Goal: Information Seeking & Learning: Learn about a topic

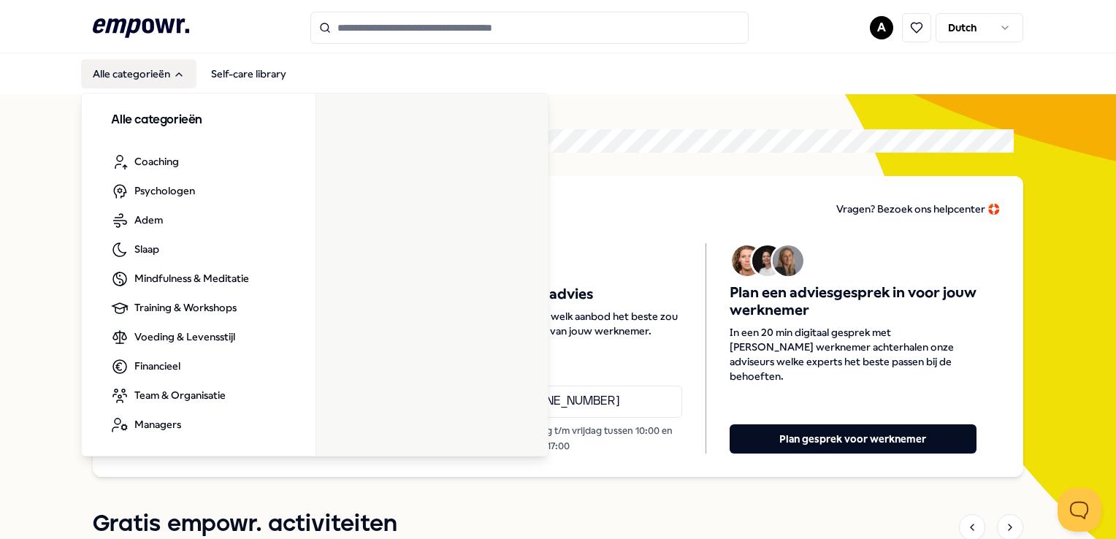
click at [145, 69] on button "Alle categorieën" at bounding box center [138, 73] width 115 height 29
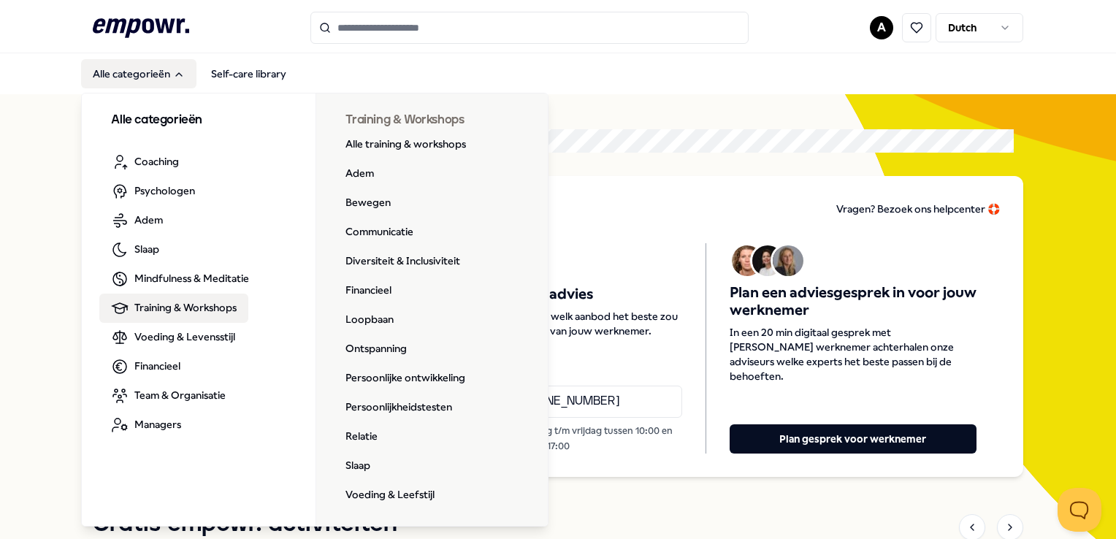
click at [158, 308] on span "Training & Workshops" at bounding box center [185, 307] width 102 height 16
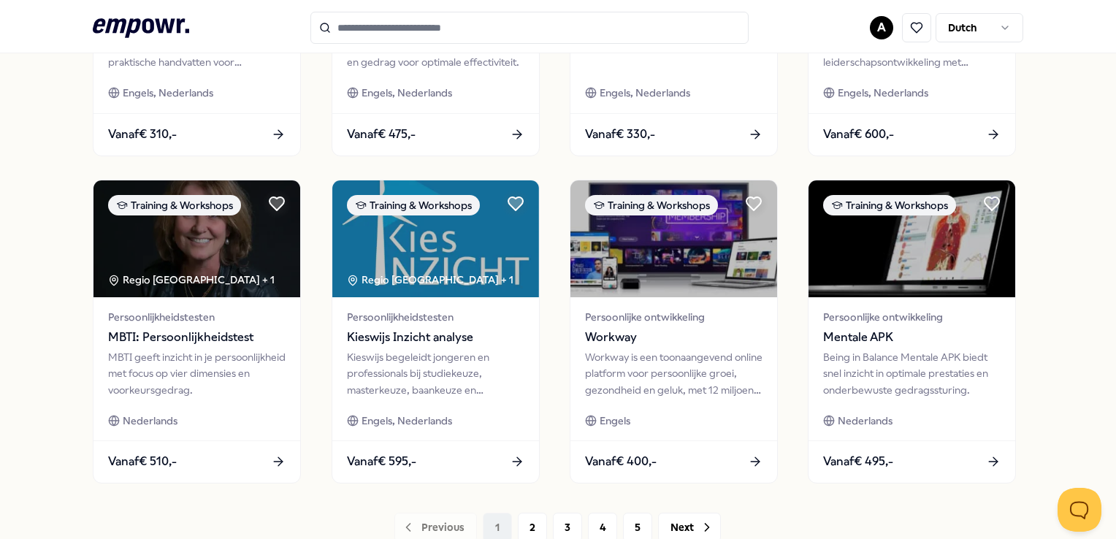
scroll to position [730, 0]
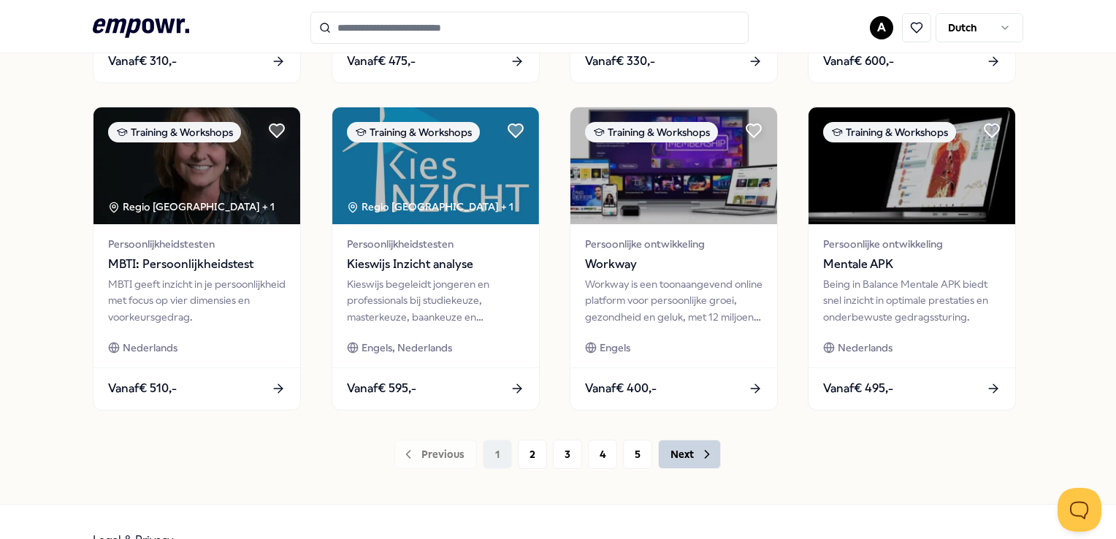
click at [699, 450] on icon at bounding box center [706, 454] width 15 height 15
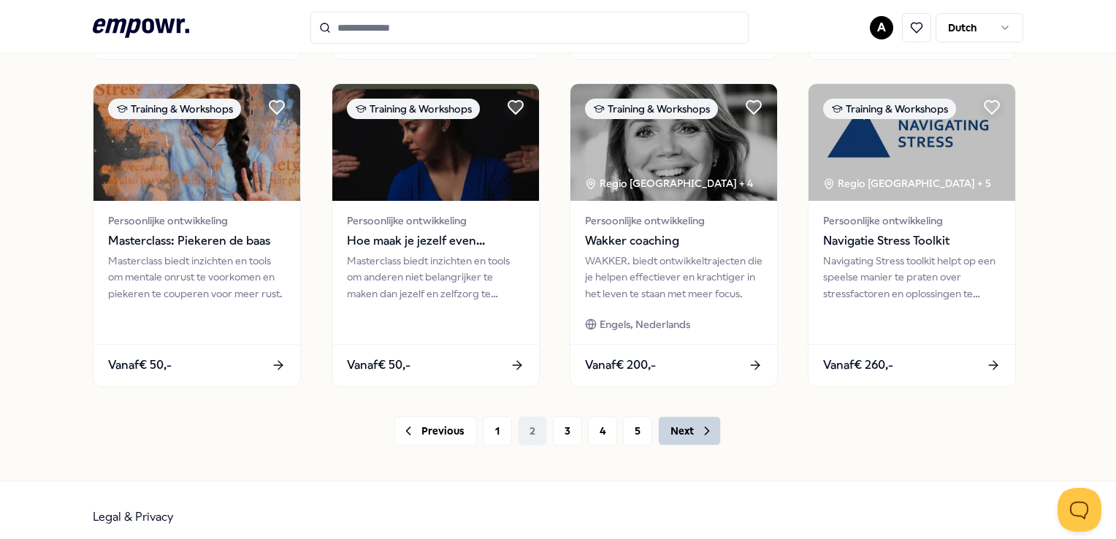
scroll to position [766, 0]
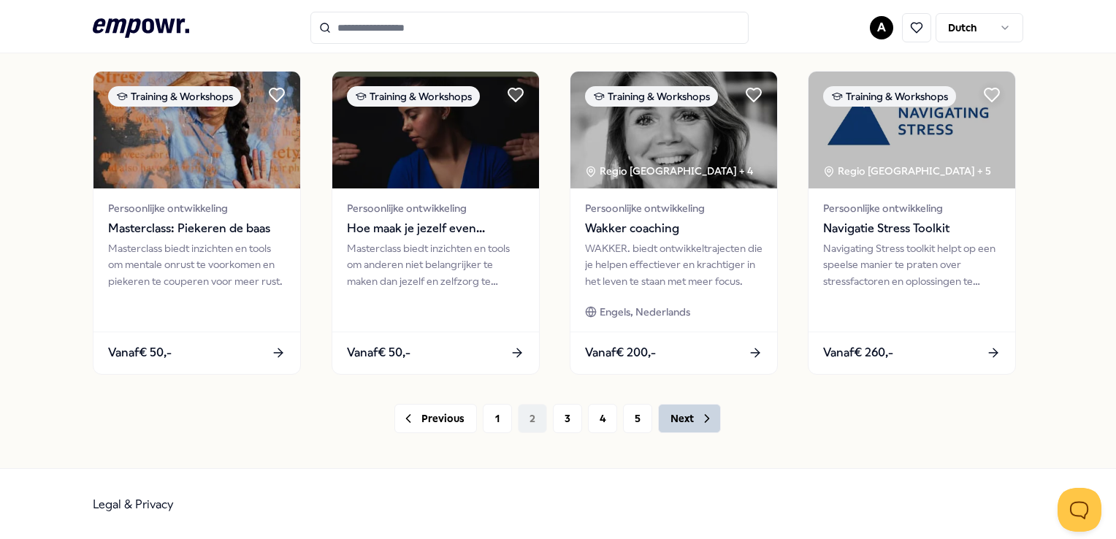
click at [686, 416] on button "Next" at bounding box center [689, 418] width 63 height 29
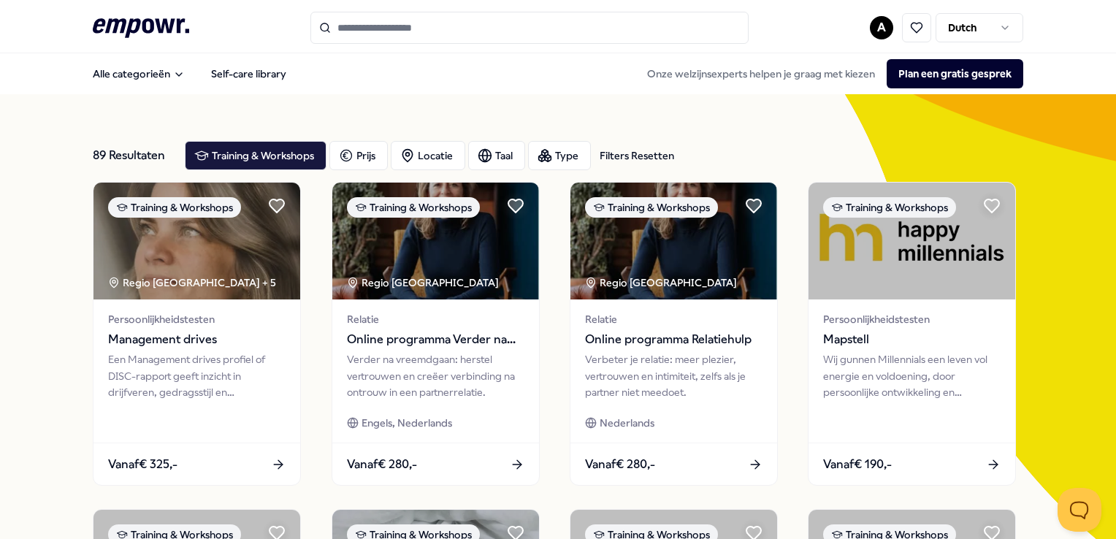
click at [406, 25] on input "Search for products, categories or subcategories" at bounding box center [529, 28] width 438 height 32
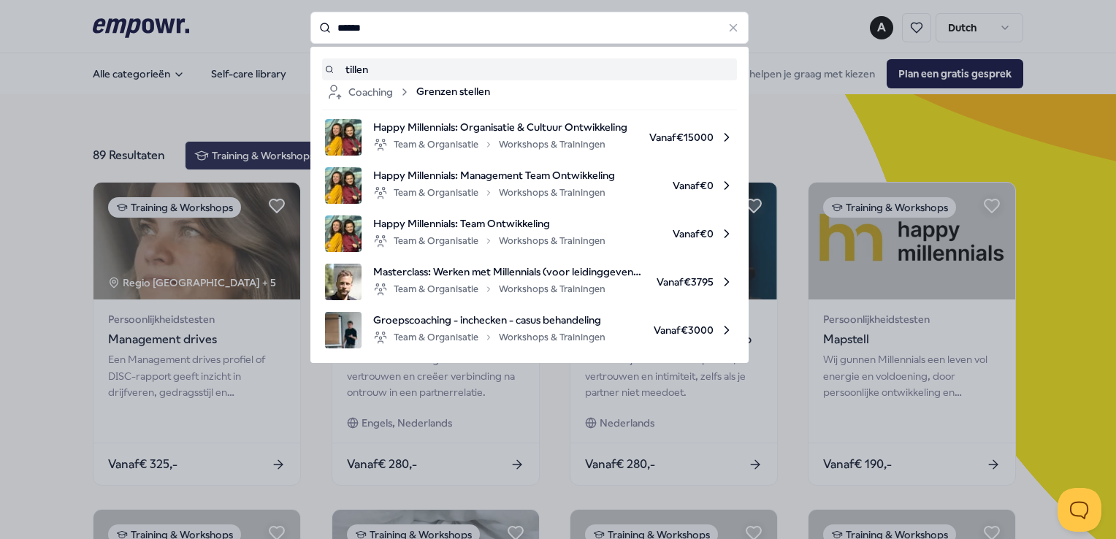
type input "******"
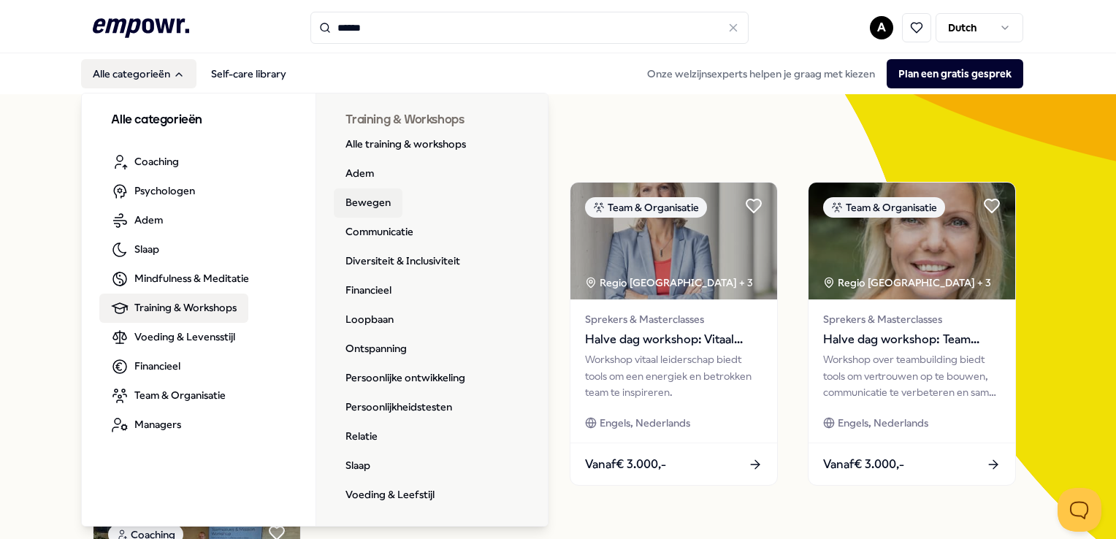
click at [350, 202] on link "Bewegen" at bounding box center [368, 202] width 69 height 29
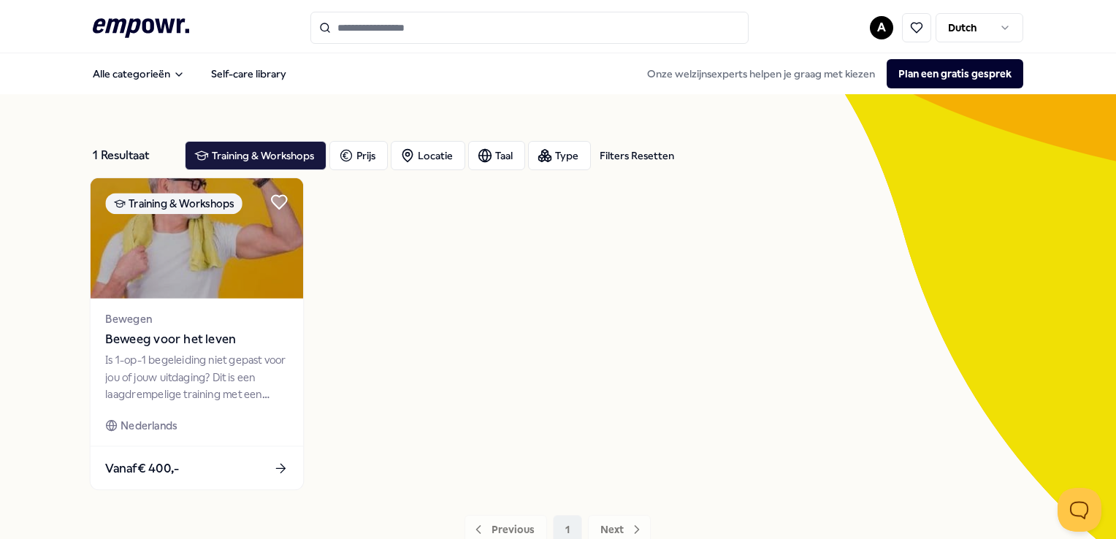
click at [199, 340] on span "Beweeg voor het leven" at bounding box center [197, 339] width 183 height 19
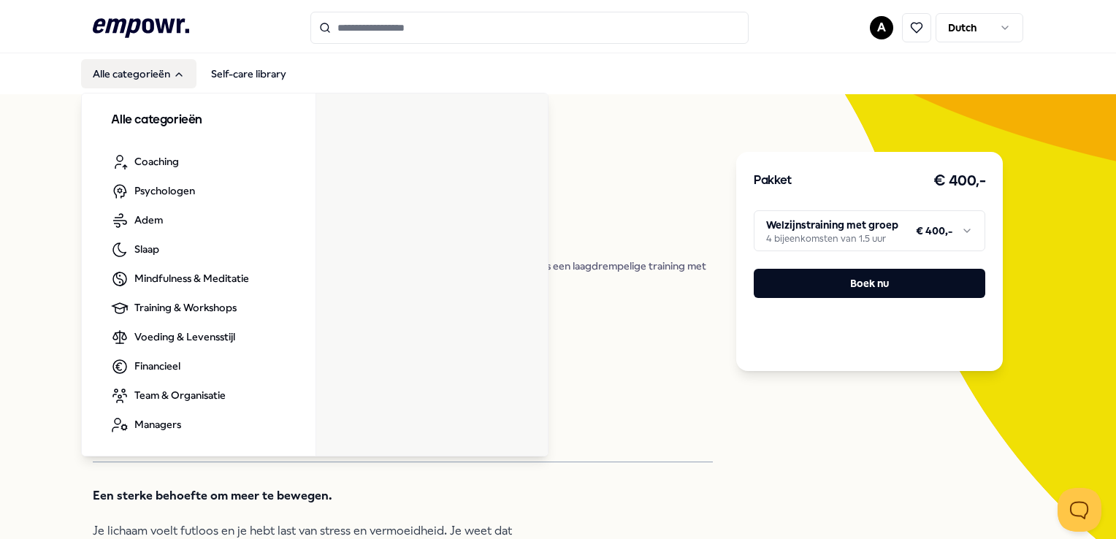
click at [128, 72] on button "Alle categorieën" at bounding box center [138, 73] width 115 height 29
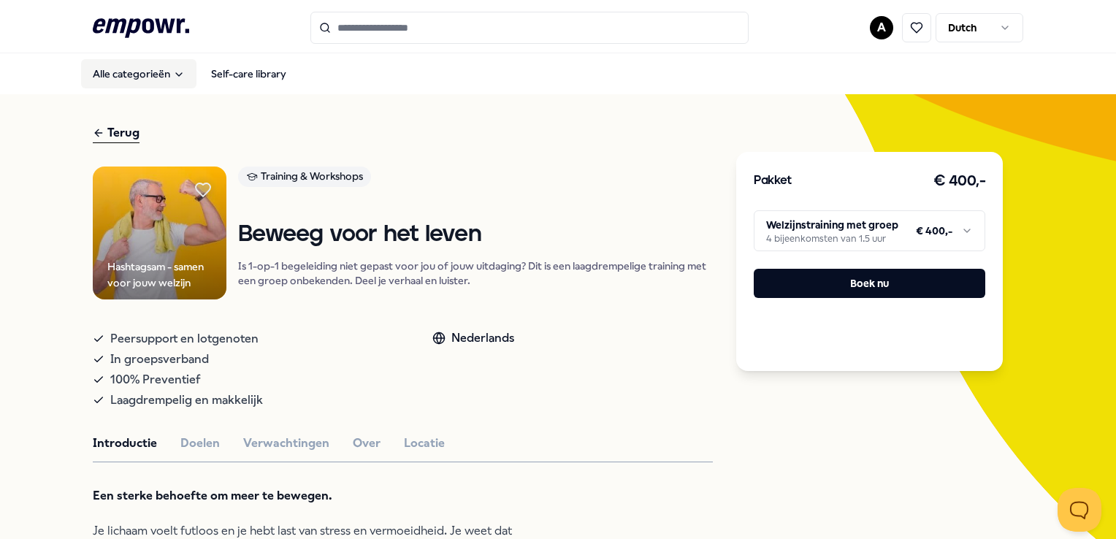
click at [134, 66] on button "Alle categorieën" at bounding box center [138, 73] width 115 height 29
click at [350, 31] on input "Search for products, categories or subcategories" at bounding box center [529, 28] width 438 height 32
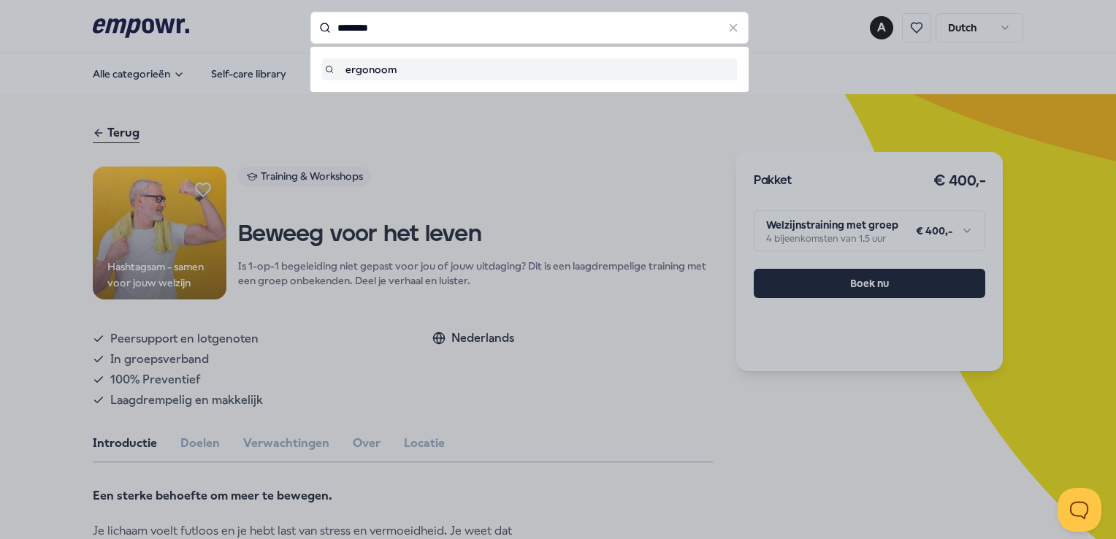
type input "********"
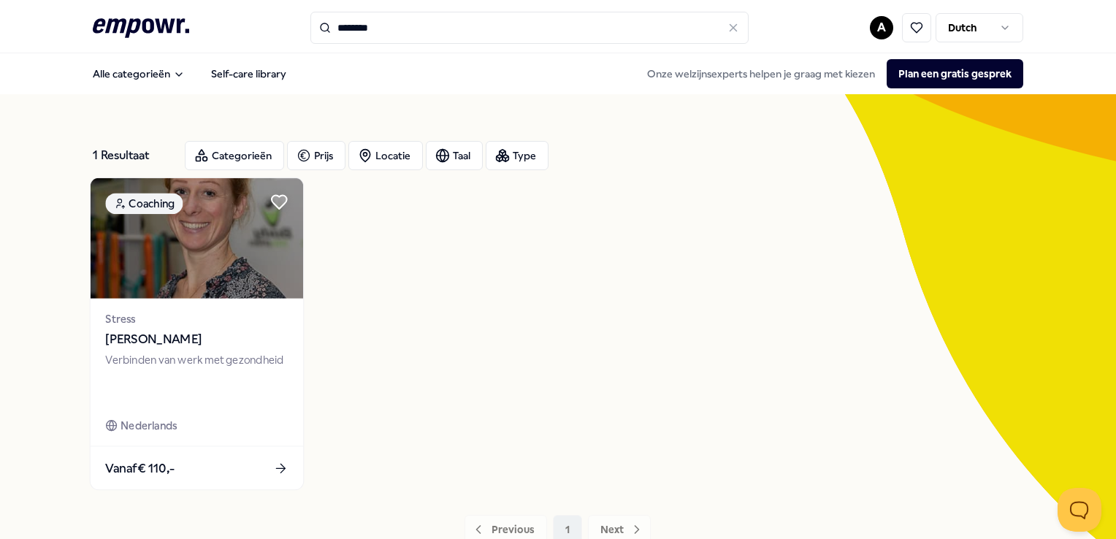
click at [153, 284] on img at bounding box center [197, 238] width 212 height 120
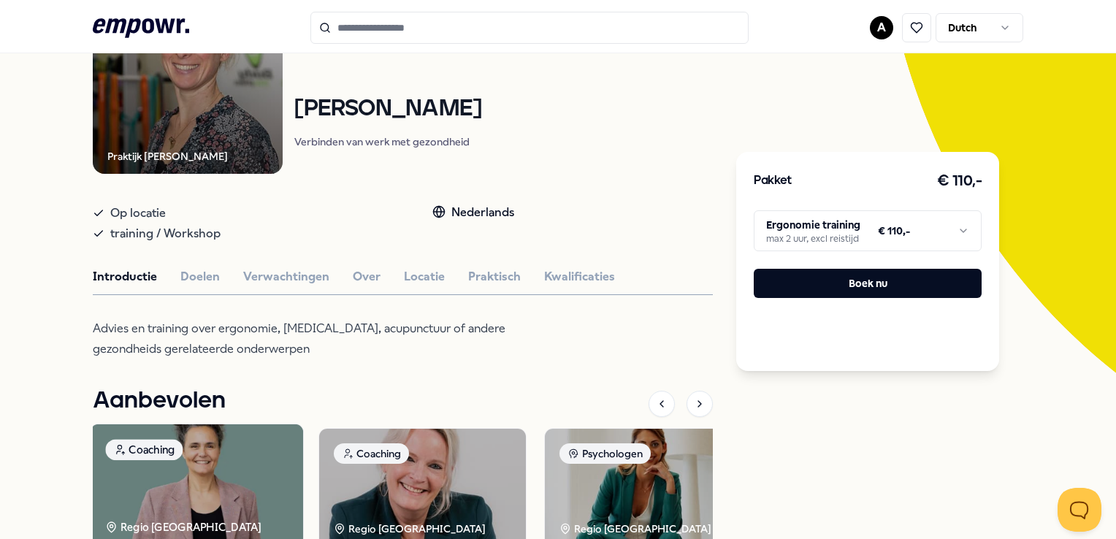
scroll to position [219, 0]
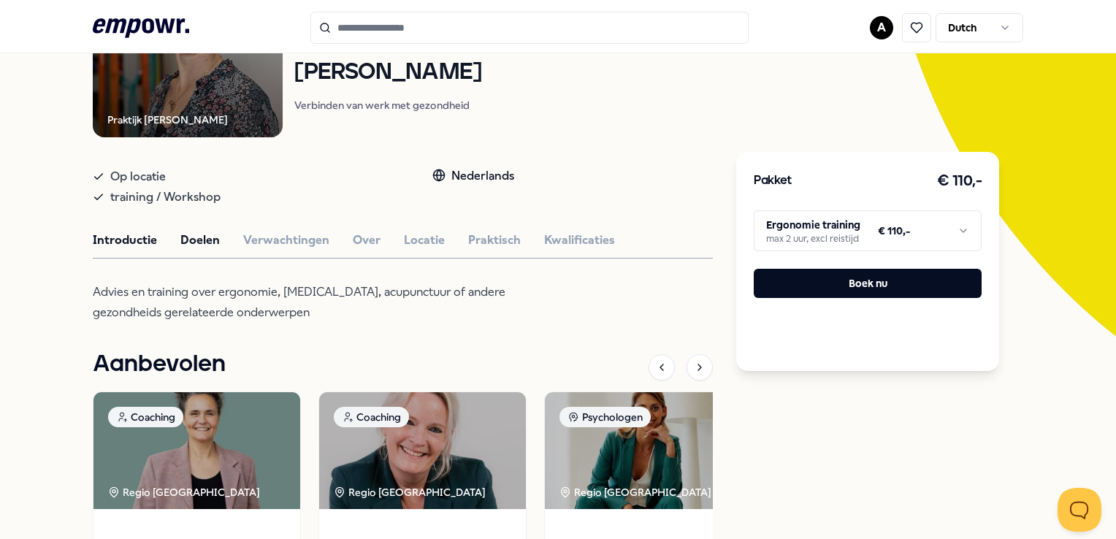
click at [196, 238] on button "Doelen" at bounding box center [199, 240] width 39 height 19
click at [270, 231] on button "Verwachtingen" at bounding box center [286, 240] width 86 height 19
click at [362, 237] on button "Over" at bounding box center [367, 240] width 28 height 19
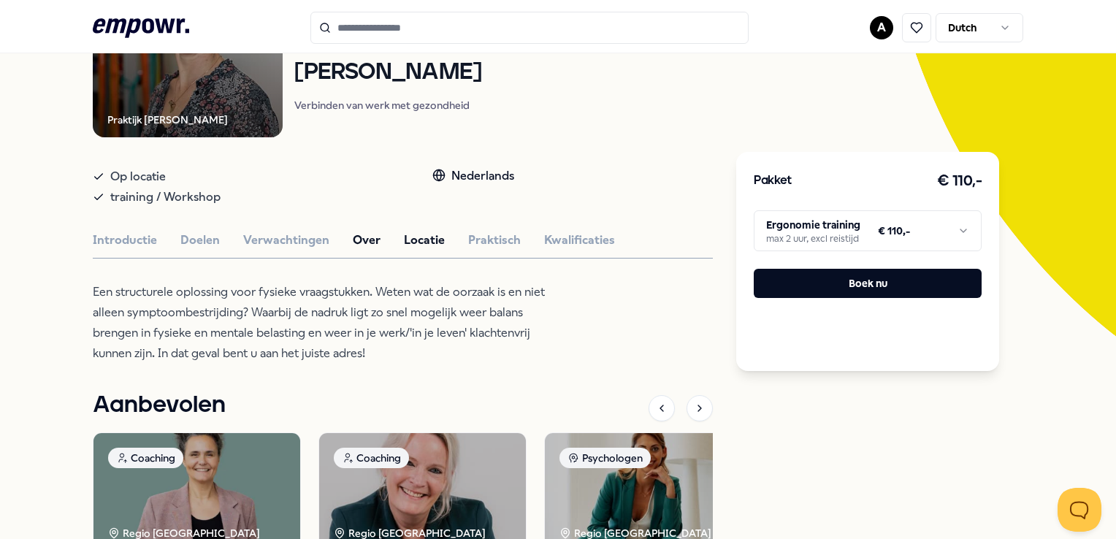
click at [422, 238] on button "Locatie" at bounding box center [424, 240] width 41 height 19
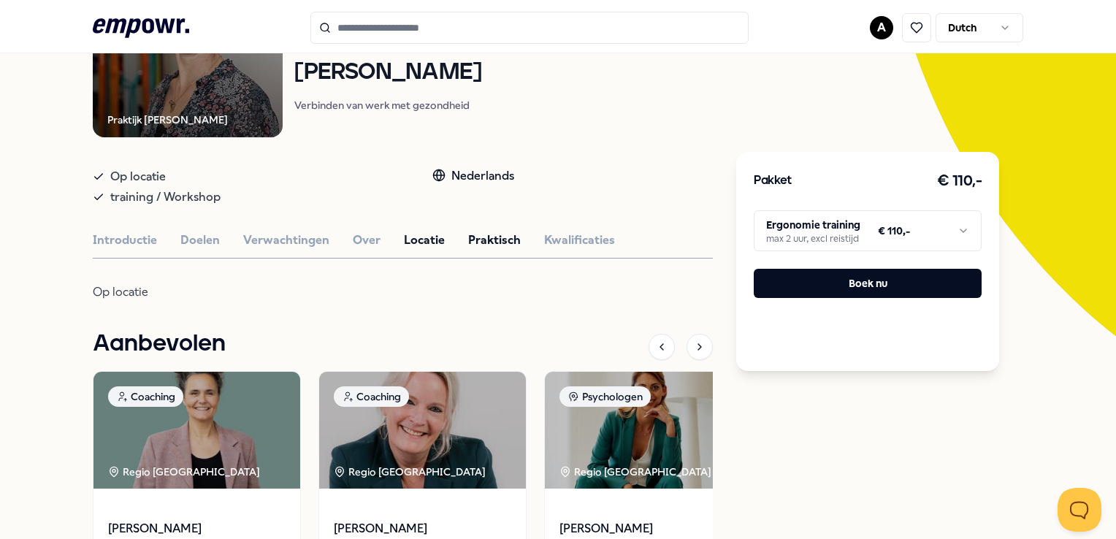
click at [485, 242] on button "Praktisch" at bounding box center [494, 240] width 53 height 19
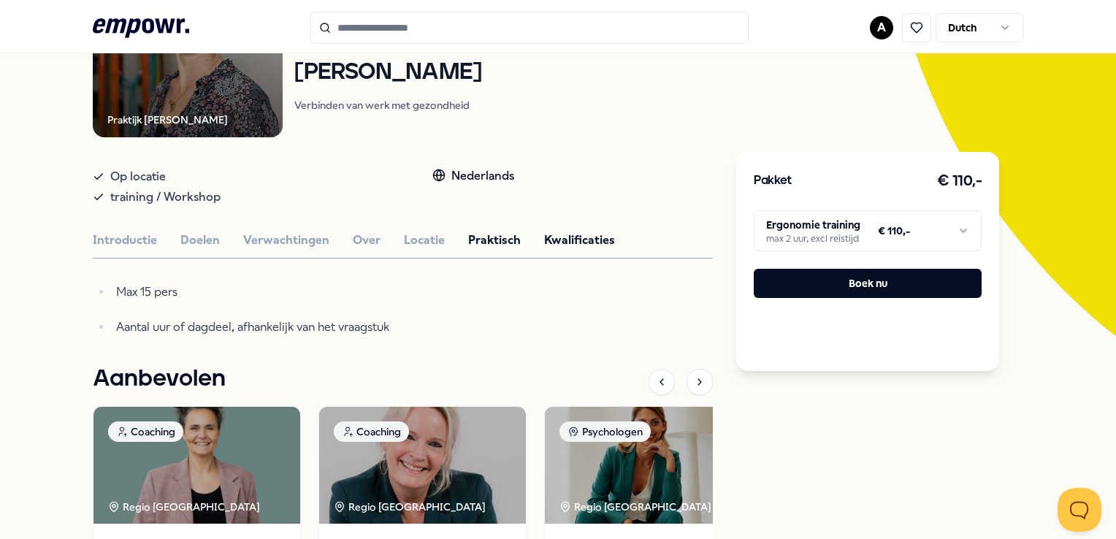
click at [550, 239] on button "Kwalificaties" at bounding box center [579, 240] width 71 height 19
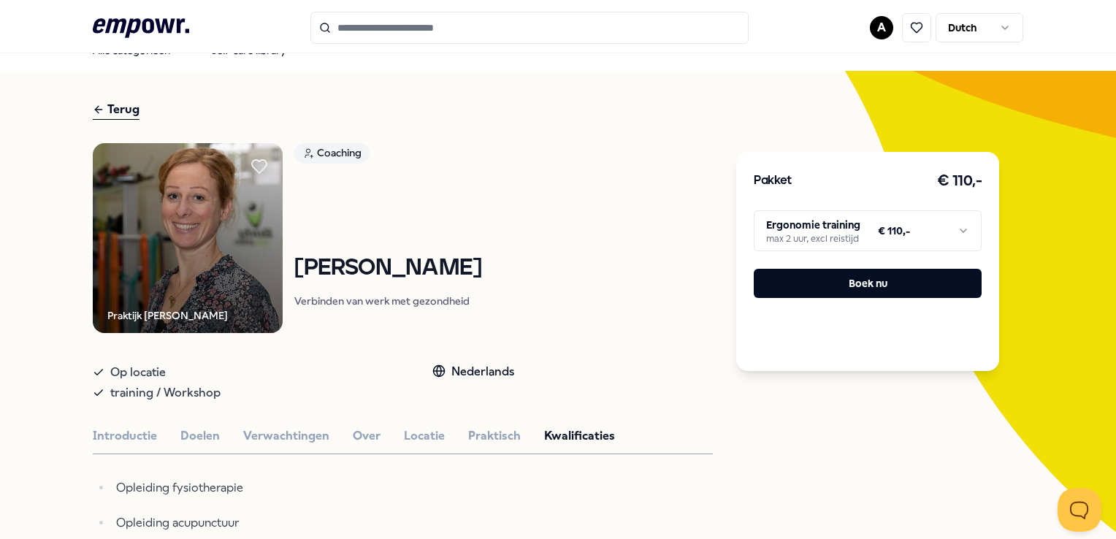
scroll to position [0, 0]
